Goal: Task Accomplishment & Management: Manage account settings

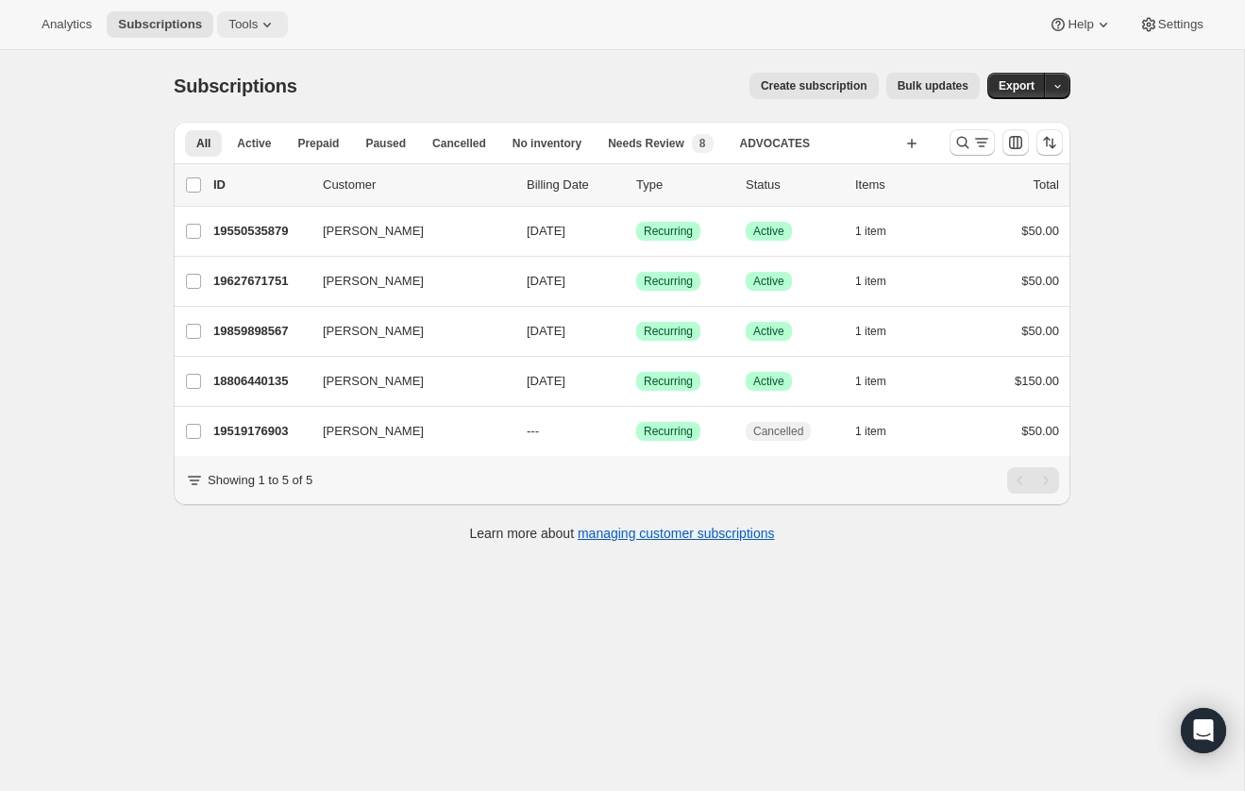
click at [248, 20] on span "Tools" at bounding box center [243, 24] width 29 height 15
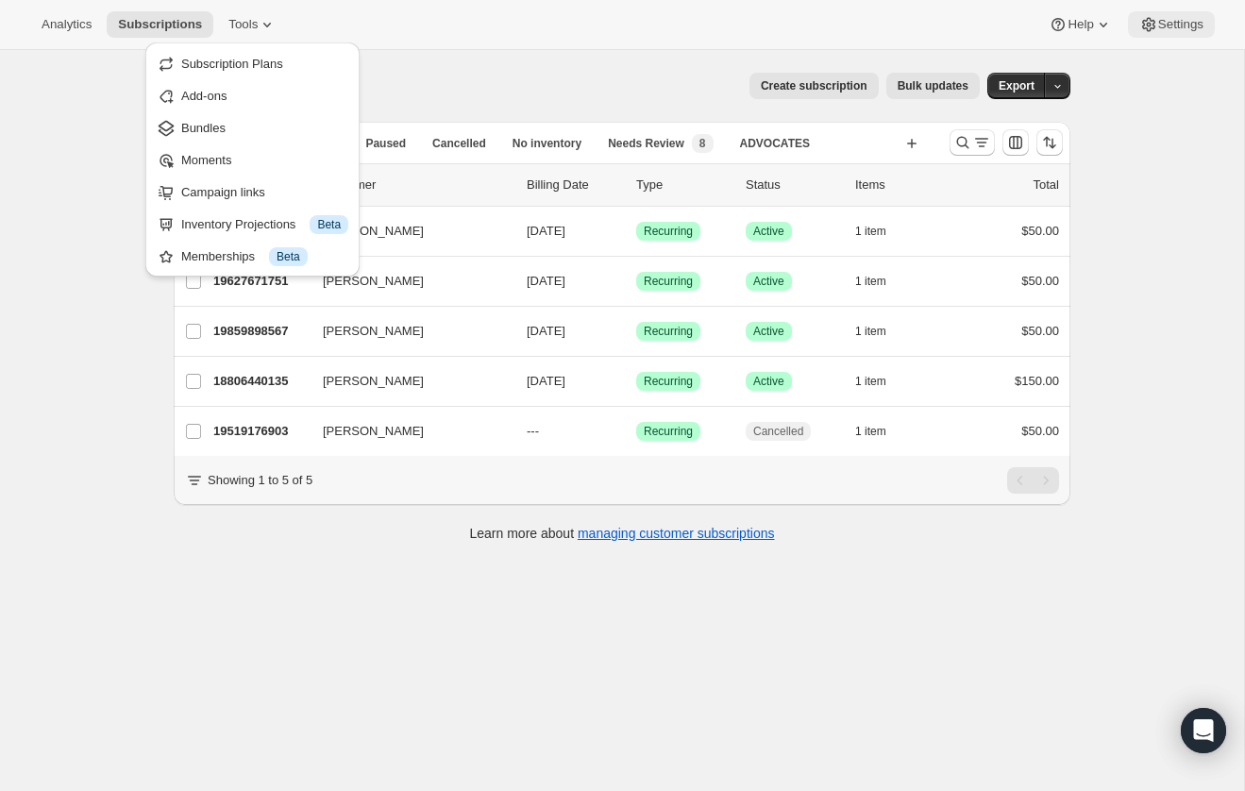
click at [1174, 31] on span "Settings" at bounding box center [1181, 24] width 45 height 15
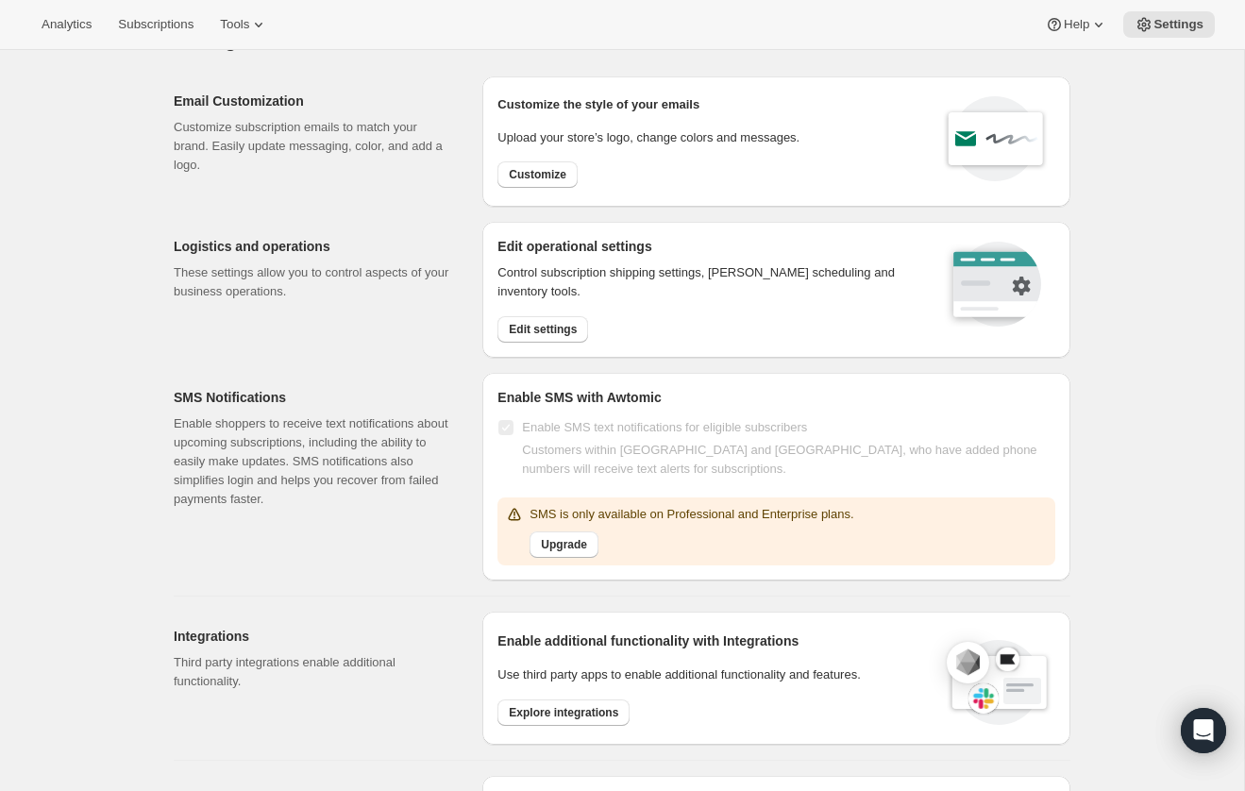
scroll to position [52, 0]
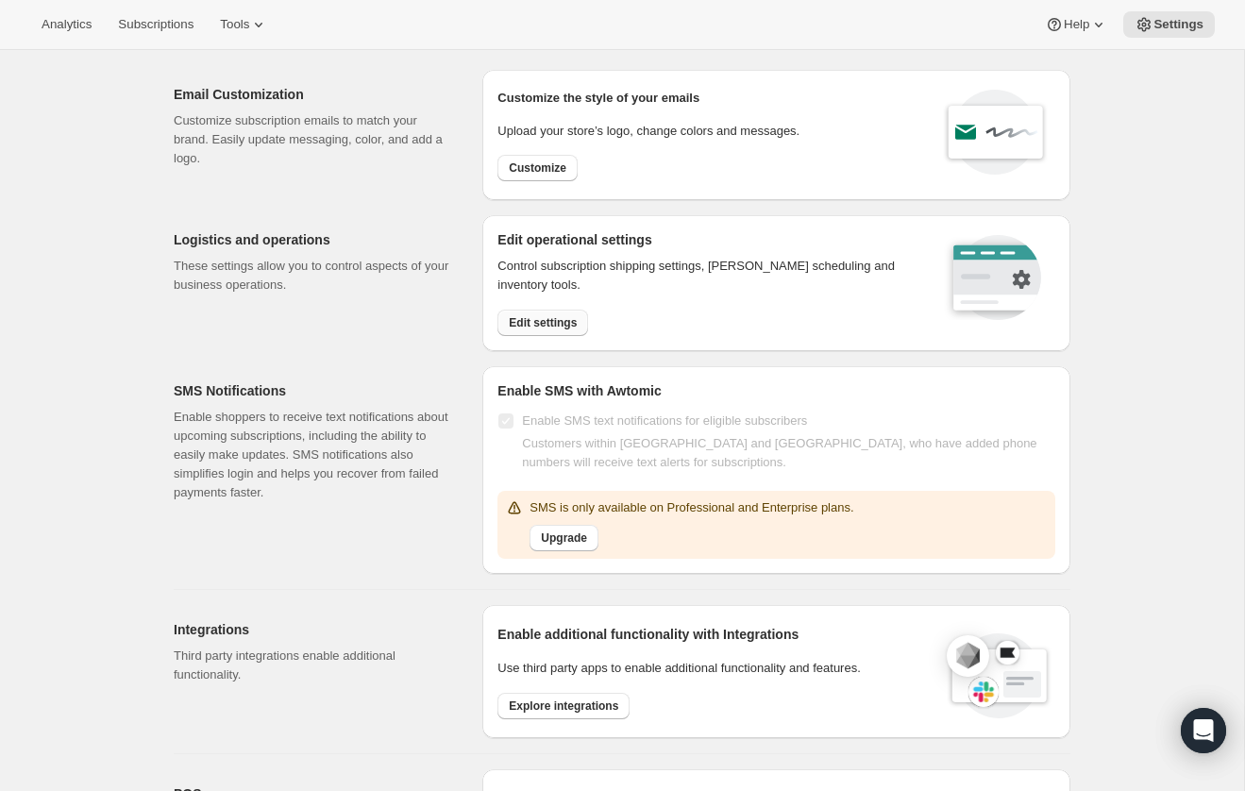
click at [563, 321] on span "Edit settings" at bounding box center [543, 322] width 68 height 15
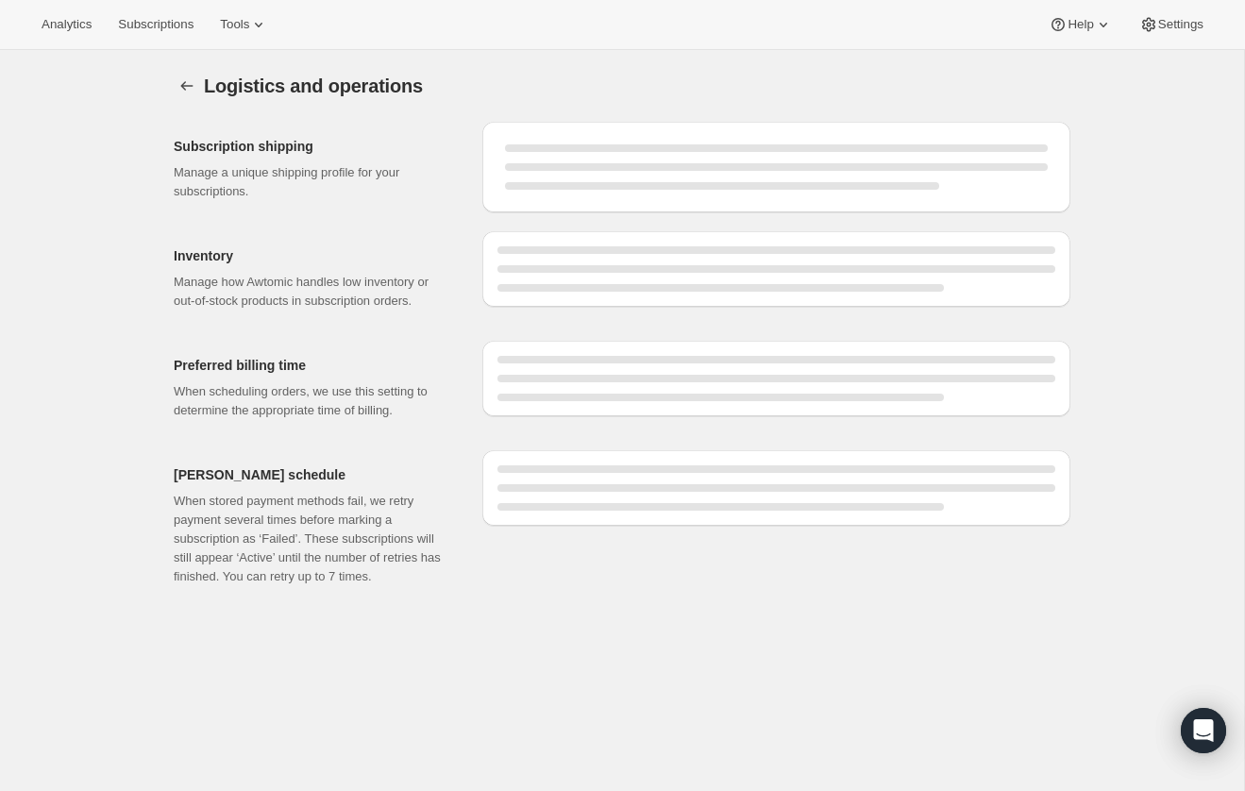
select select "DAY"
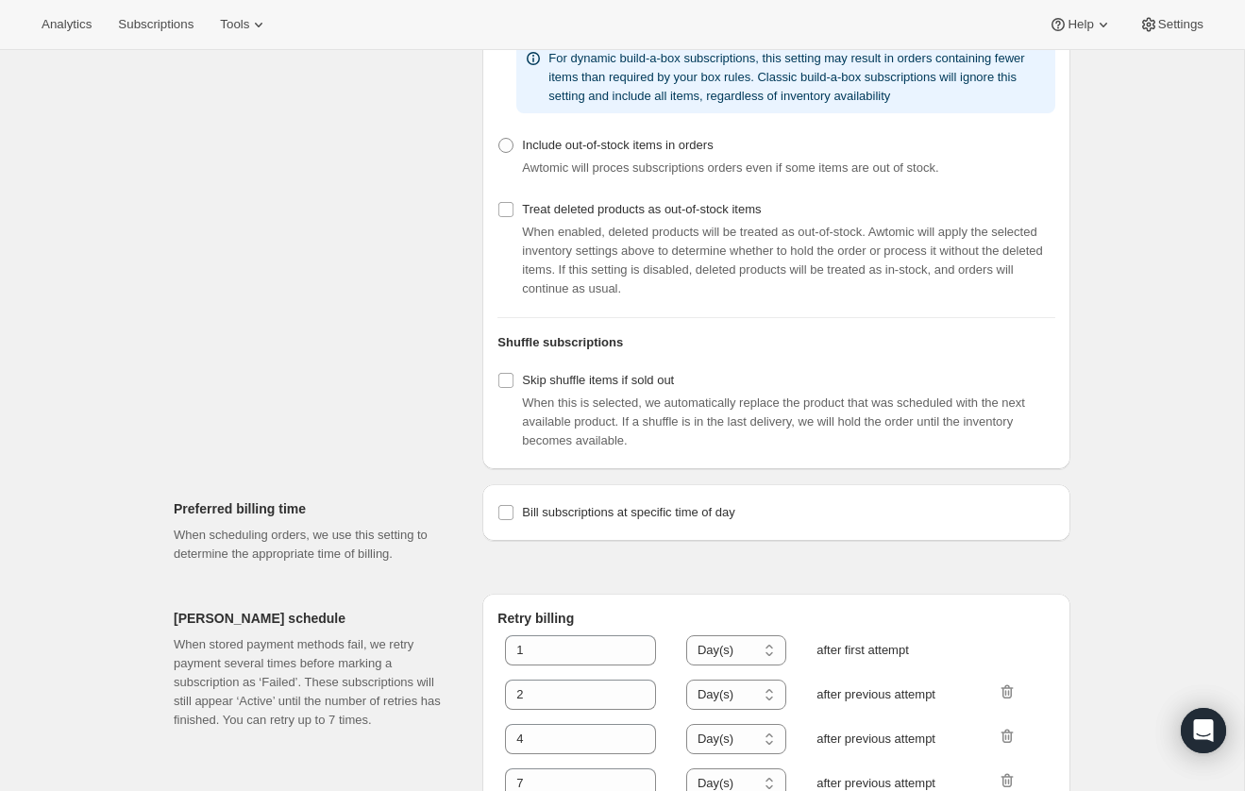
scroll to position [749, 0]
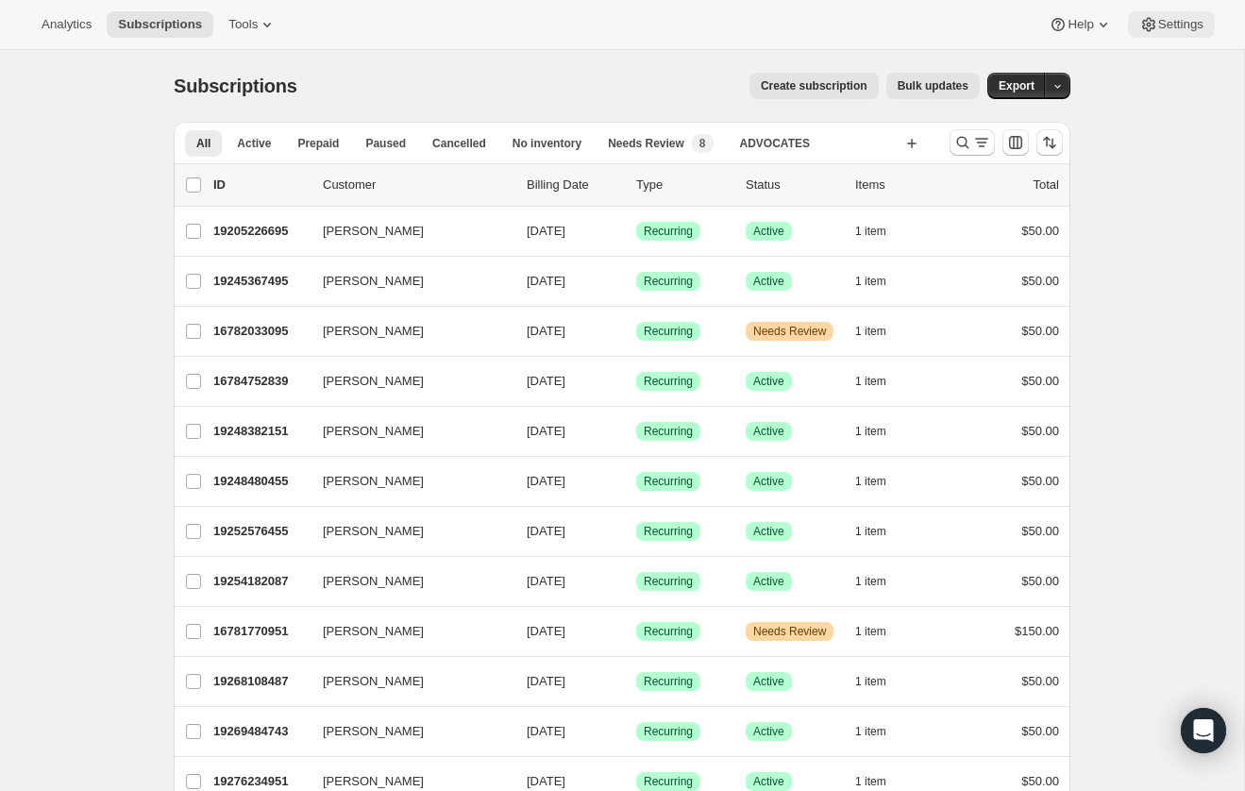
click at [1169, 22] on span "Settings" at bounding box center [1181, 24] width 45 height 15
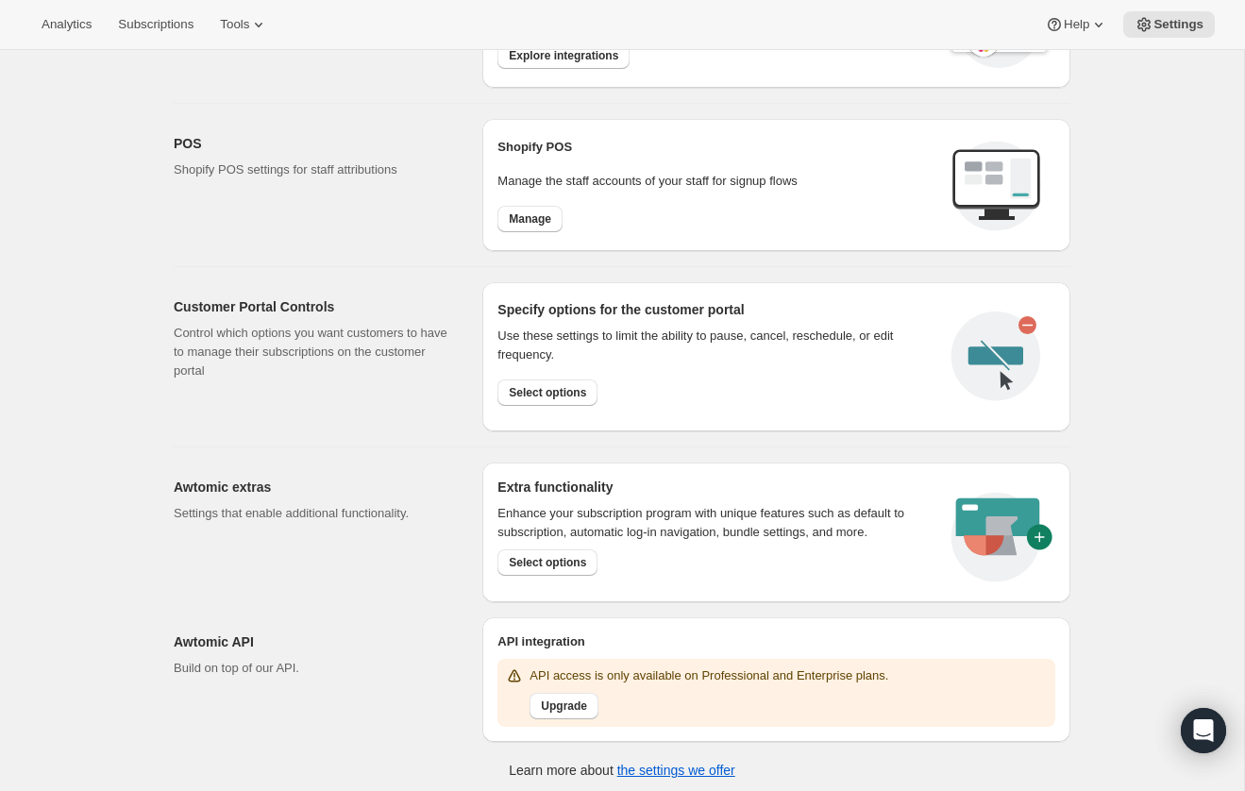
scroll to position [707, 0]
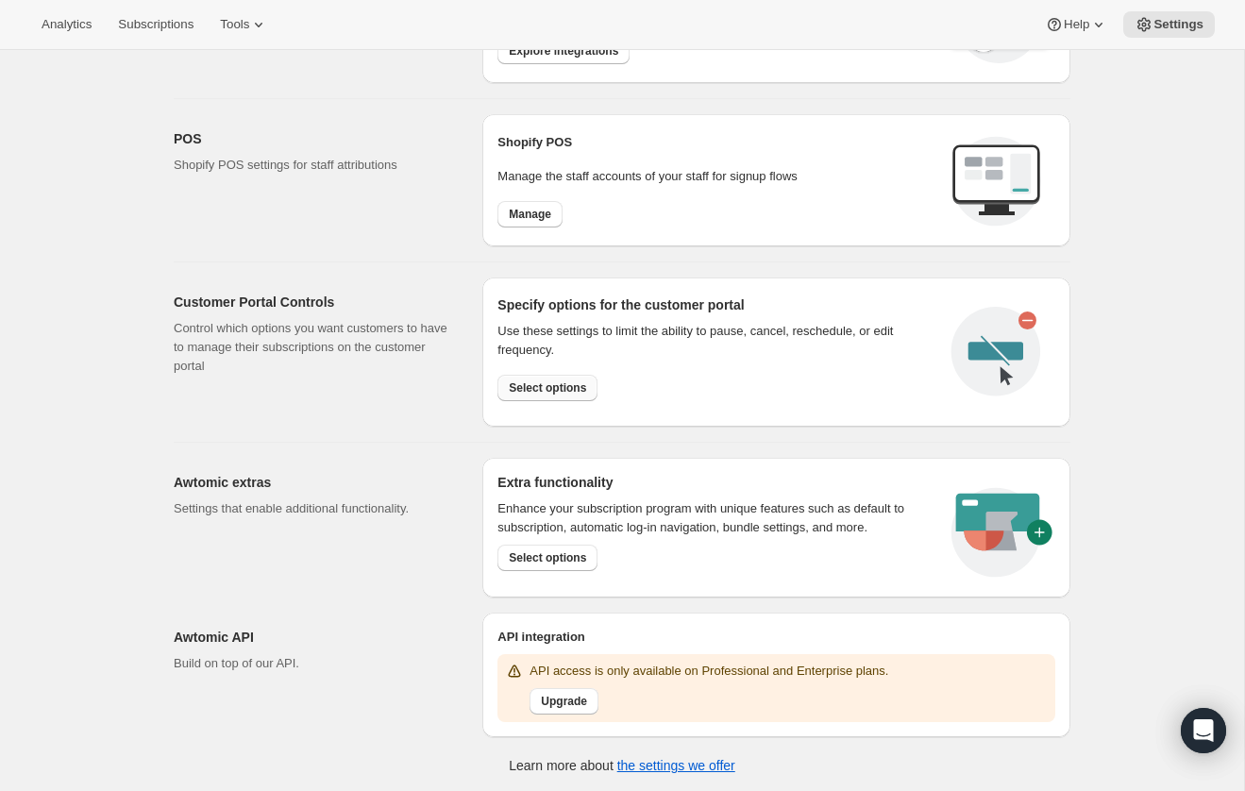
click at [573, 392] on span "Select options" at bounding box center [547, 388] width 77 height 15
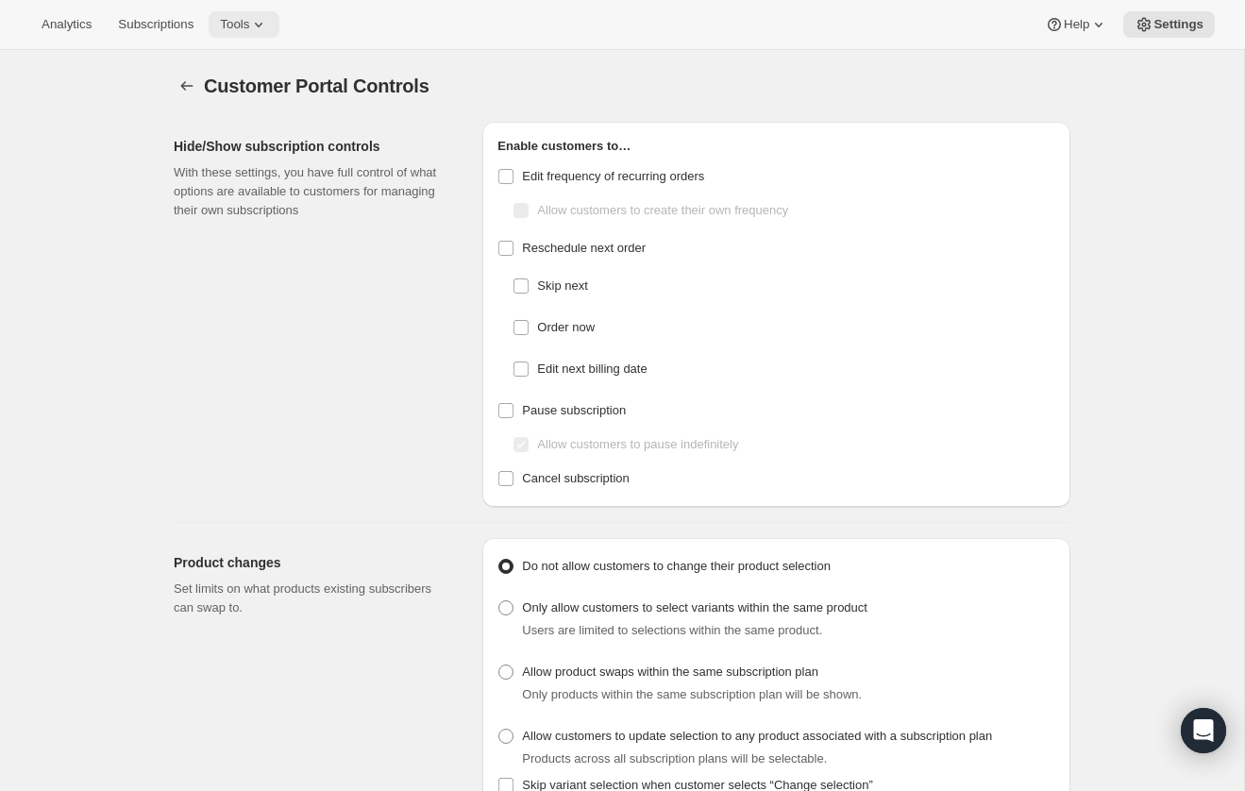
click at [246, 24] on span "Tools" at bounding box center [234, 24] width 29 height 15
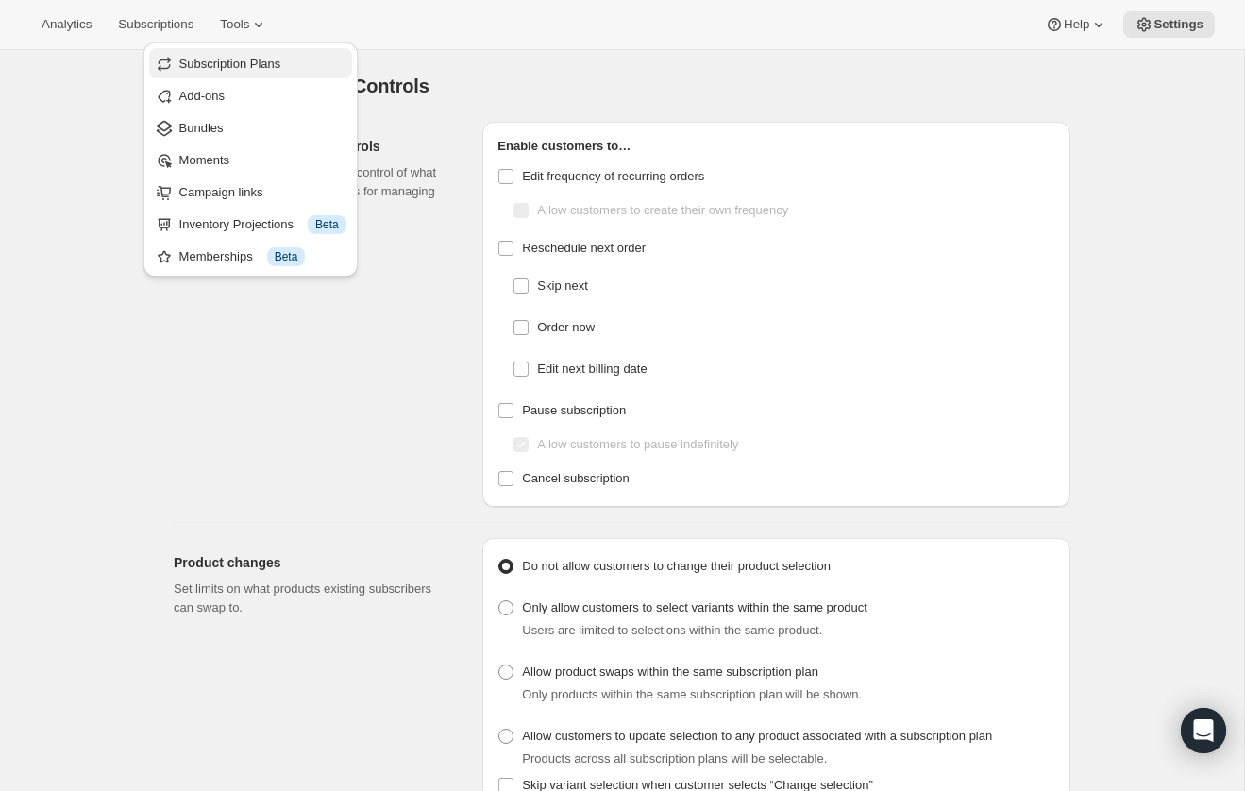
click at [210, 64] on span "Subscription Plans" at bounding box center [230, 64] width 102 height 14
